Goal: Task Accomplishment & Management: Use online tool/utility

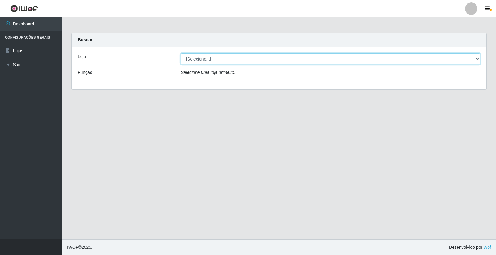
click at [420, 63] on select "[Selecione...] Casatudo BR" at bounding box center [331, 58] width 300 height 11
select select "197"
click at [181, 53] on select "[Selecione...] Casatudo BR" at bounding box center [331, 58] width 300 height 11
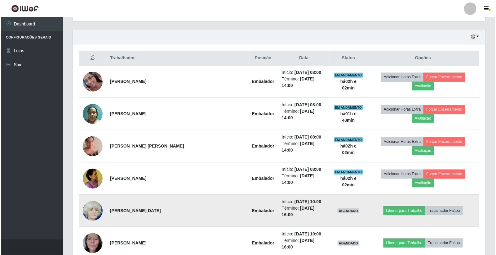
scroll to position [241, 0]
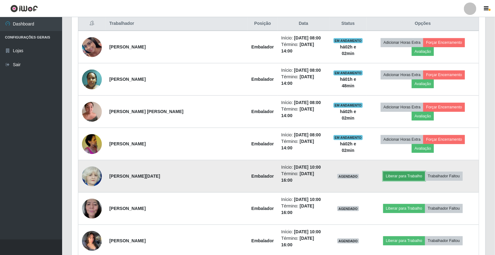
click at [390, 172] on button "Liberar para Trabalho" at bounding box center [404, 176] width 42 height 9
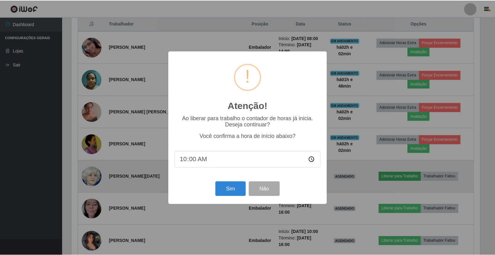
scroll to position [128, 410]
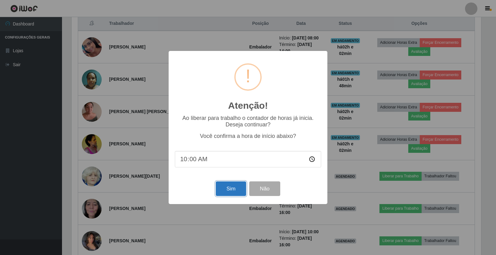
click at [226, 188] on button "Sim" at bounding box center [231, 188] width 30 height 15
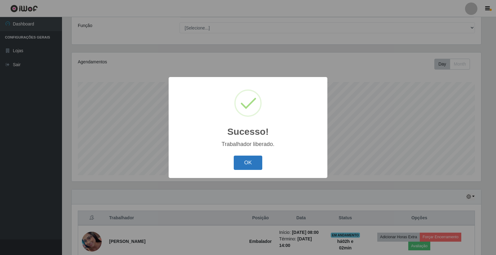
click at [243, 169] on button "OK" at bounding box center [248, 162] width 29 height 15
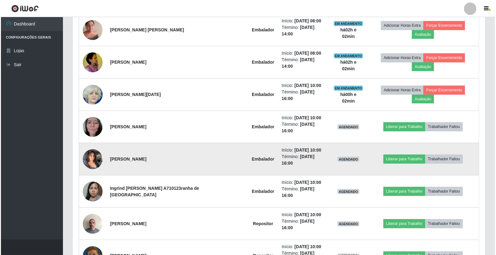
scroll to position [351, 0]
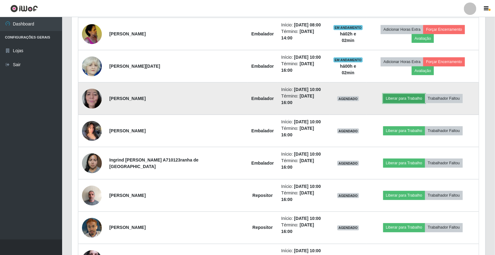
click at [398, 94] on button "Liberar para Trabalho" at bounding box center [404, 98] width 42 height 9
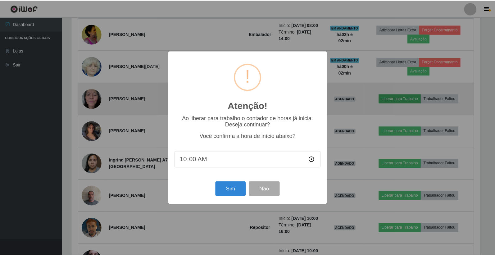
scroll to position [128, 410]
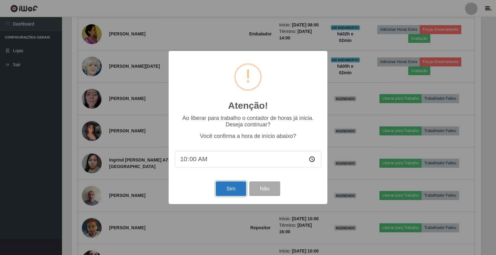
click at [231, 184] on button "Sim" at bounding box center [231, 188] width 30 height 15
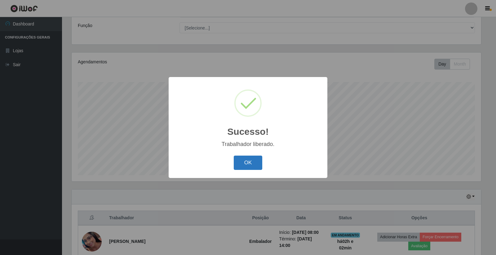
click at [248, 159] on button "OK" at bounding box center [248, 162] width 29 height 15
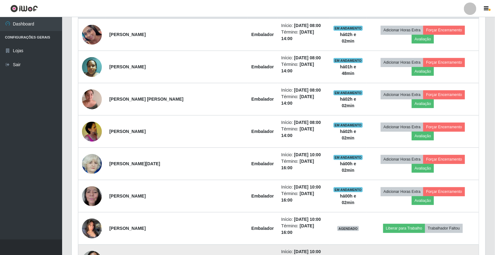
scroll to position [323, 0]
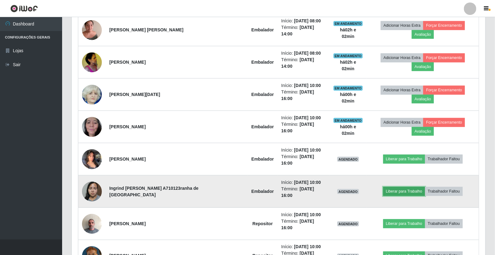
click at [391, 187] on button "Liberar para Trabalho" at bounding box center [404, 191] width 42 height 9
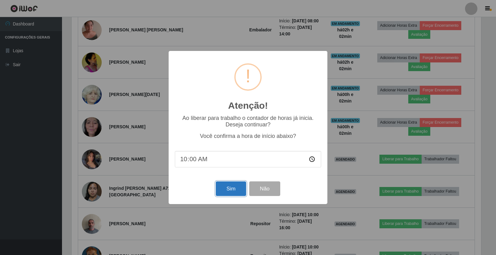
click at [231, 187] on button "Sim" at bounding box center [231, 188] width 30 height 15
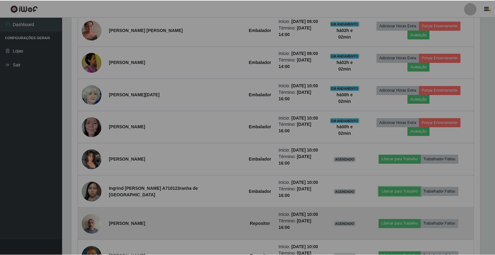
scroll to position [0, 0]
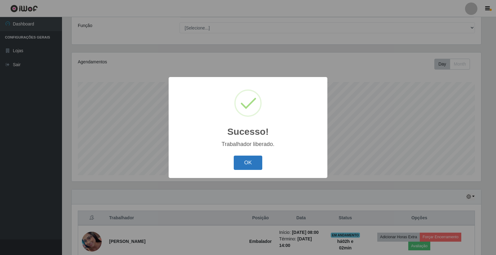
click at [244, 163] on button "OK" at bounding box center [248, 162] width 29 height 15
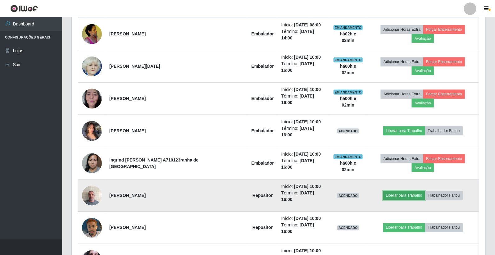
click at [398, 191] on button "Liberar para Trabalho" at bounding box center [404, 195] width 42 height 9
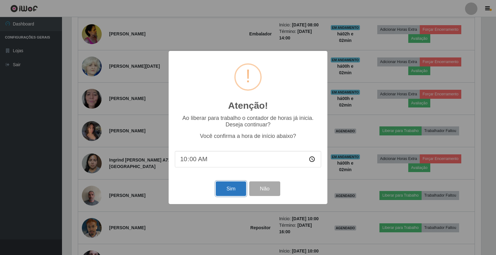
click at [220, 190] on button "Sim" at bounding box center [231, 188] width 30 height 15
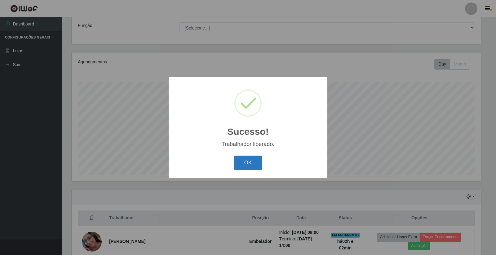
click at [236, 168] on button "OK" at bounding box center [248, 162] width 29 height 15
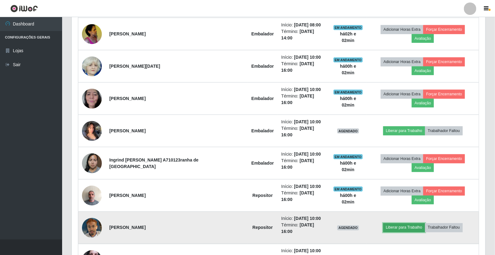
click at [394, 223] on button "Liberar para Trabalho" at bounding box center [404, 227] width 42 height 9
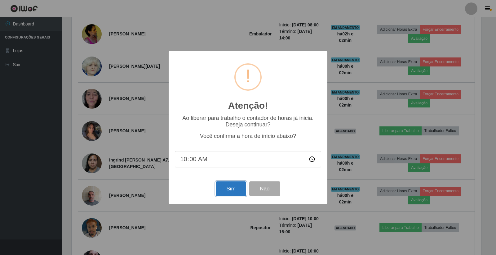
click at [235, 194] on button "Sim" at bounding box center [231, 188] width 30 height 15
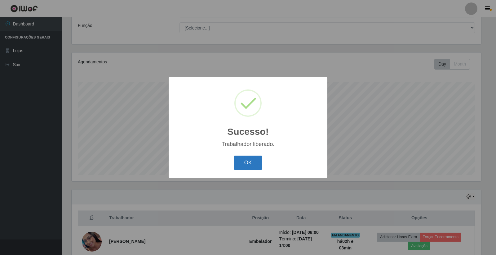
click at [251, 162] on button "OK" at bounding box center [248, 162] width 29 height 15
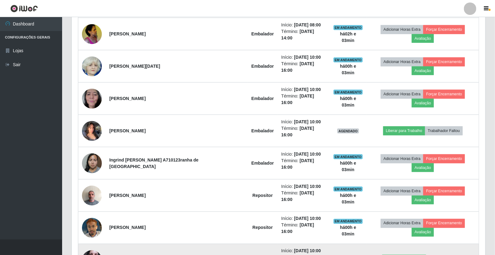
click at [383, 254] on button "Liberar para Trabalho" at bounding box center [404, 259] width 42 height 9
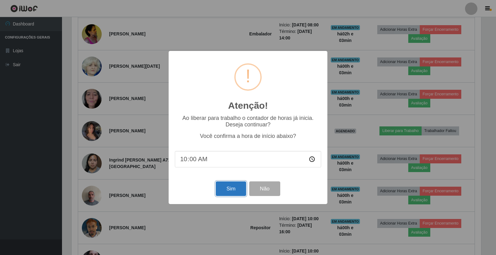
drag, startPoint x: 241, startPoint y: 187, endPoint x: 229, endPoint y: 187, distance: 12.1
click at [239, 187] on button "Sim" at bounding box center [231, 188] width 30 height 15
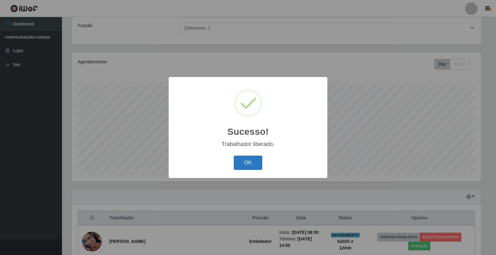
click at [253, 158] on button "OK" at bounding box center [248, 162] width 29 height 15
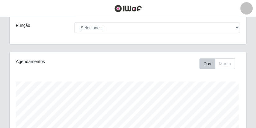
scroll to position [128, 237]
